Goal: Task Accomplishment & Management: Manage account settings

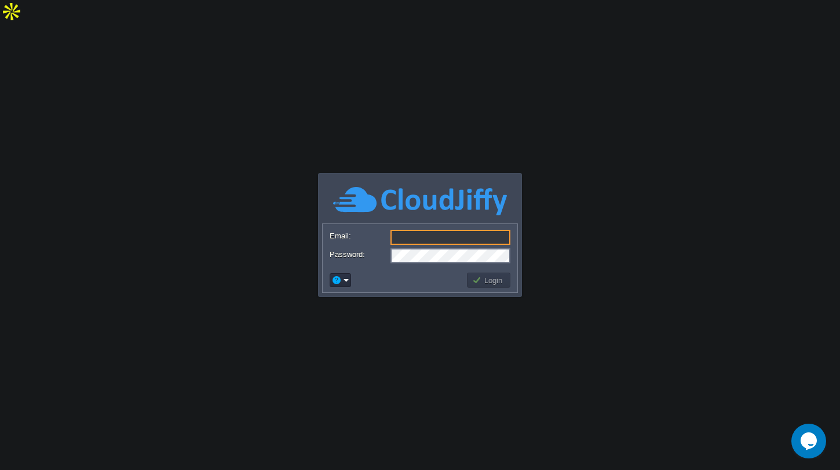
click at [426, 236] on input "Email:" at bounding box center [450, 237] width 120 height 15
type input "[EMAIL_ADDRESS][DOMAIN_NAME]"
click at [481, 275] on button "Login" at bounding box center [489, 280] width 34 height 10
